Goal: Task Accomplishment & Management: Manage account settings

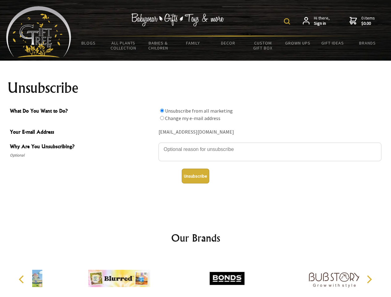
click at [288, 21] on img at bounding box center [287, 21] width 6 height 6
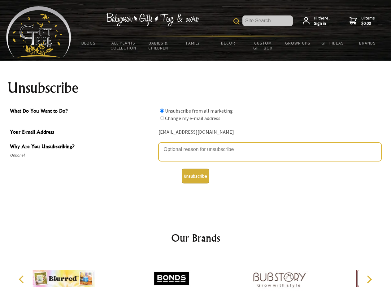
click at [196, 145] on textarea "Why Are You Unsubscribing?" at bounding box center [270, 152] width 223 height 19
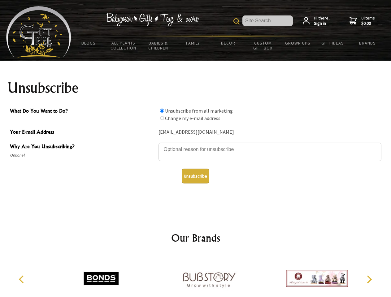
click at [162, 111] on input "What Do You Want to Do?" at bounding box center [162, 111] width 4 height 4
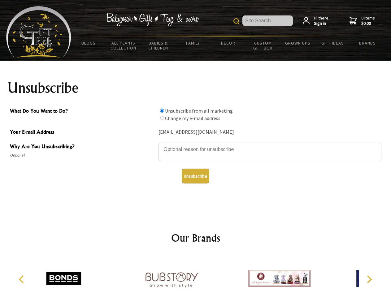
click at [162, 118] on input "What Do You Want to Do?" at bounding box center [162, 118] width 4 height 4
radio input "true"
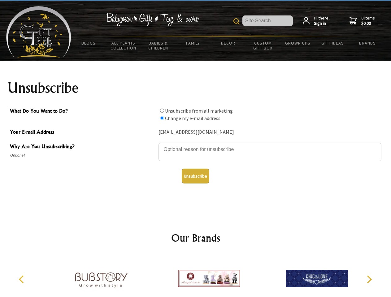
click at [196, 176] on button "Unsubscribe" at bounding box center [196, 176] width 28 height 15
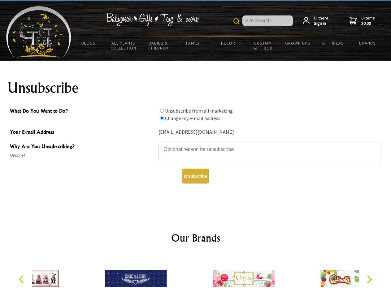
click at [22, 280] on icon "Previous" at bounding box center [22, 280] width 8 height 8
click at [369, 280] on icon "Next" at bounding box center [369, 280] width 8 height 8
